Goal: Check status: Check status

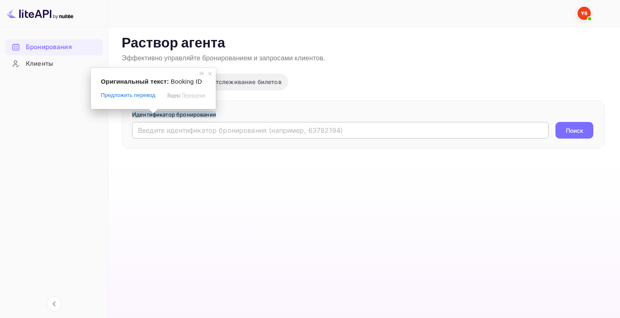
click at [182, 128] on input "text" at bounding box center [340, 130] width 417 height 17
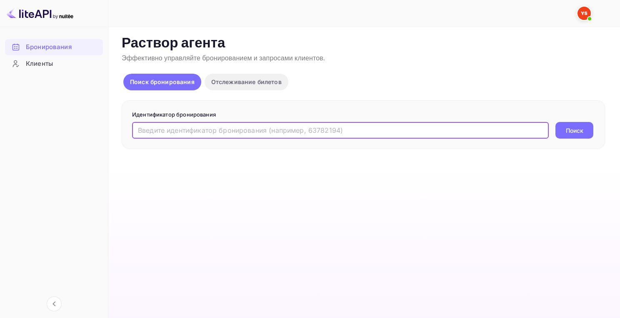
paste input "6890144"
type input "6890144"
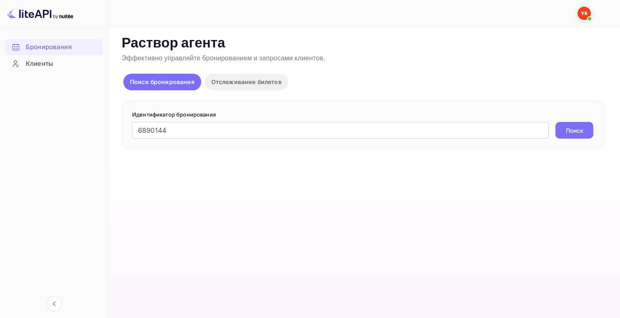
click at [586, 132] on button "Поиск" at bounding box center [574, 130] width 38 height 17
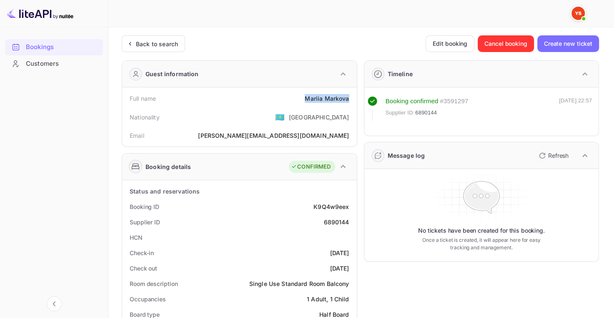
drag, startPoint x: 302, startPoint y: 97, endPoint x: 350, endPoint y: 98, distance: 48.4
click at [350, 99] on div "Full name [PERSON_NAME]" at bounding box center [239, 98] width 228 height 15
copy div "[PERSON_NAME]"
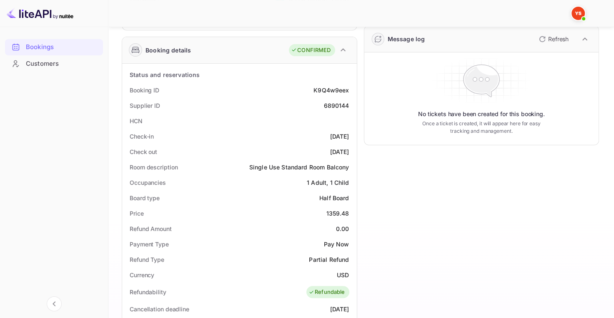
scroll to position [125, 0]
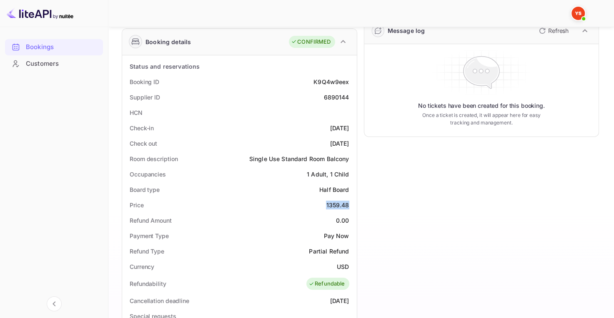
drag, startPoint x: 327, startPoint y: 203, endPoint x: 348, endPoint y: 205, distance: 21.7
click at [348, 205] on div "1359.48" at bounding box center [337, 205] width 23 height 9
copy div "1359.48"
drag, startPoint x: 331, startPoint y: 265, endPoint x: 347, endPoint y: 265, distance: 16.3
click at [347, 265] on div "Currency USD" at bounding box center [239, 266] width 228 height 15
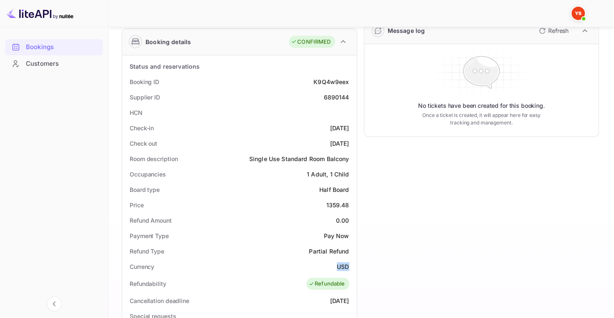
copy ya-tr-span "USD"
